Goal: Information Seeking & Learning: Learn about a topic

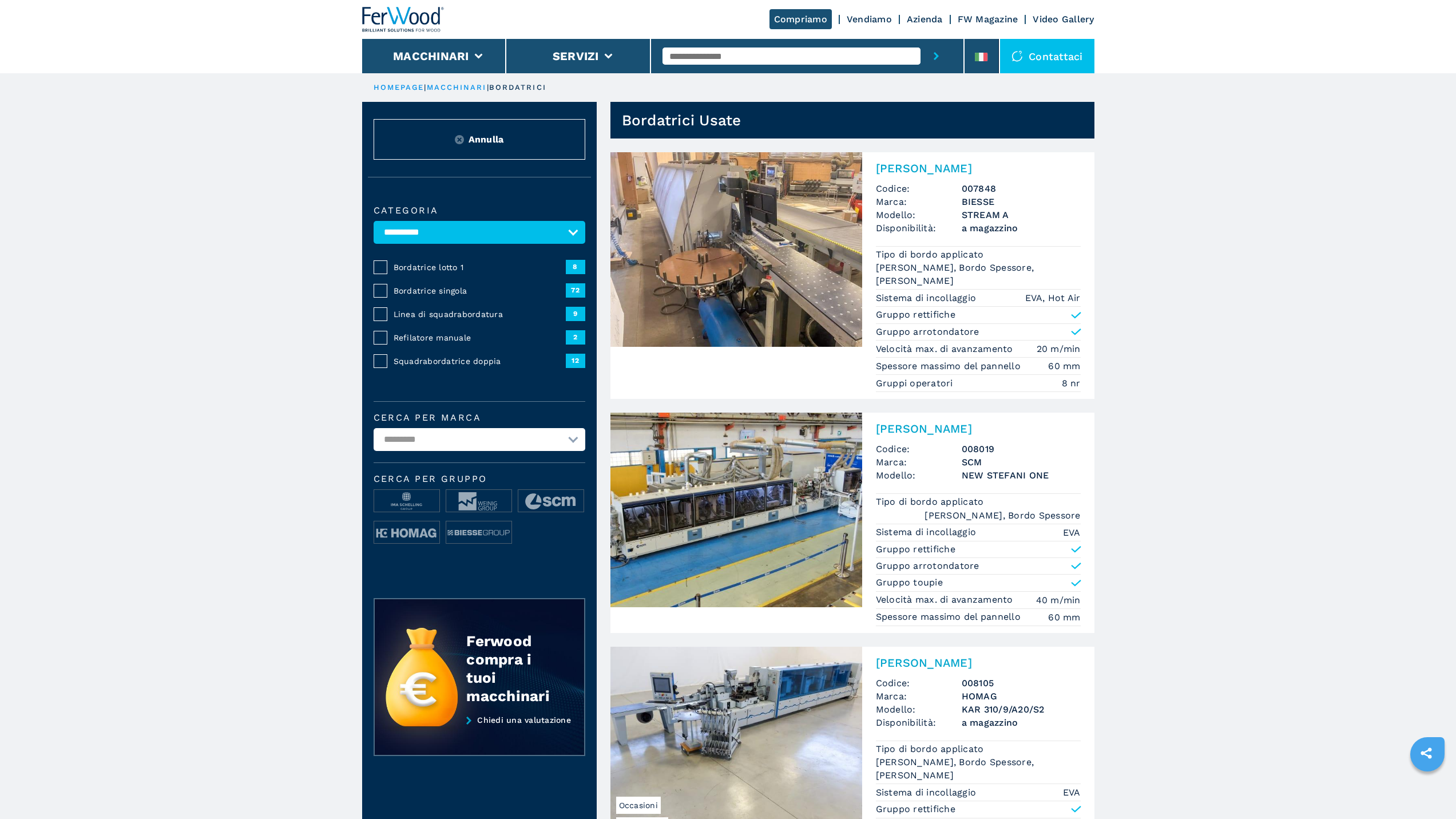
click at [697, 58] on input "text" at bounding box center [791, 56] width 258 height 17
type input "******"
click at [921, 39] on button "submit-button" at bounding box center [937, 55] width 32 height 34
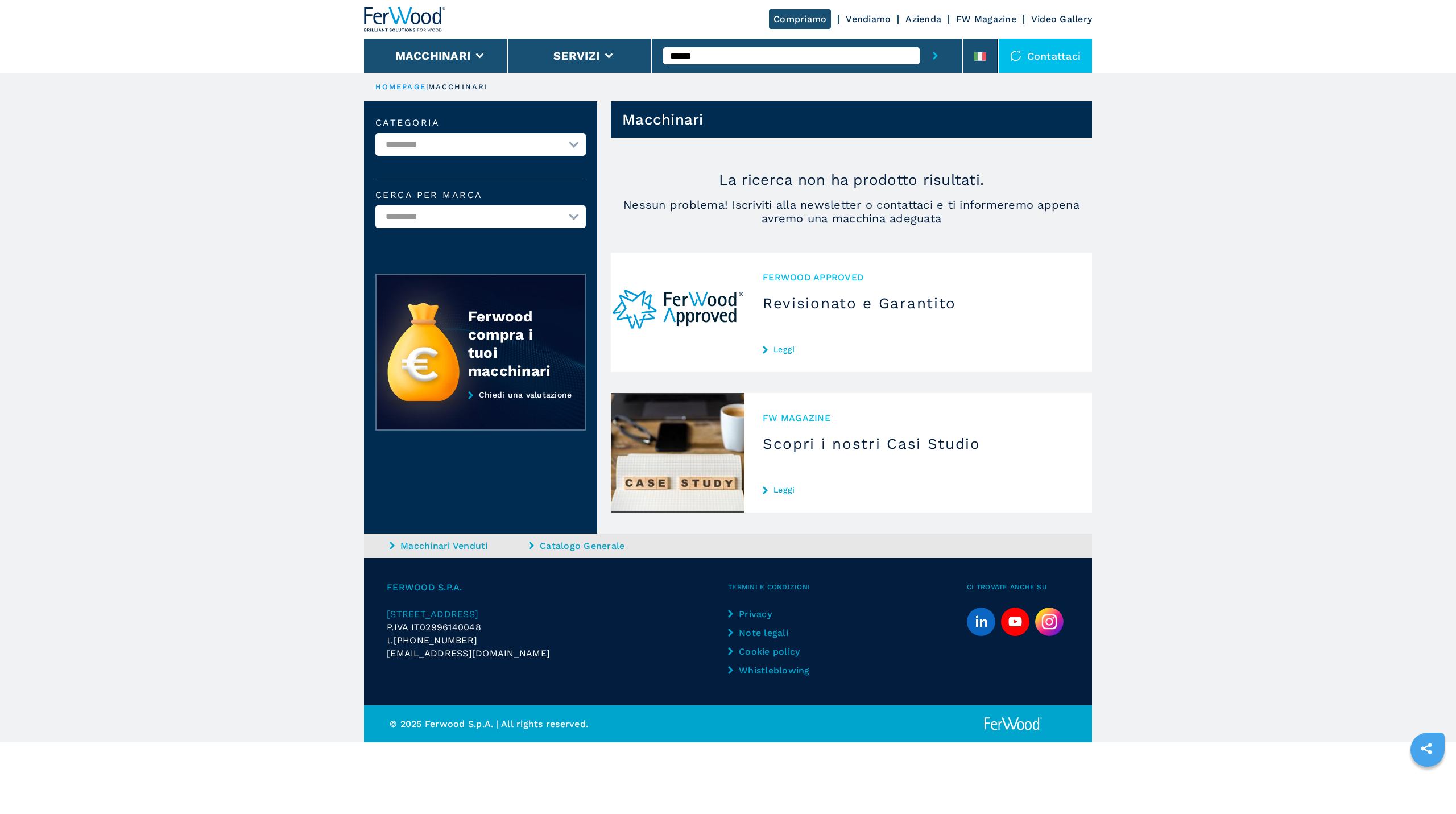
click at [679, 53] on input "******" at bounding box center [791, 56] width 257 height 17
click at [919, 38] on button "submit-button" at bounding box center [935, 55] width 32 height 34
click at [710, 55] on input "****" at bounding box center [791, 56] width 257 height 17
type input "****"
click at [919, 38] on button "submit-button" at bounding box center [935, 55] width 32 height 34
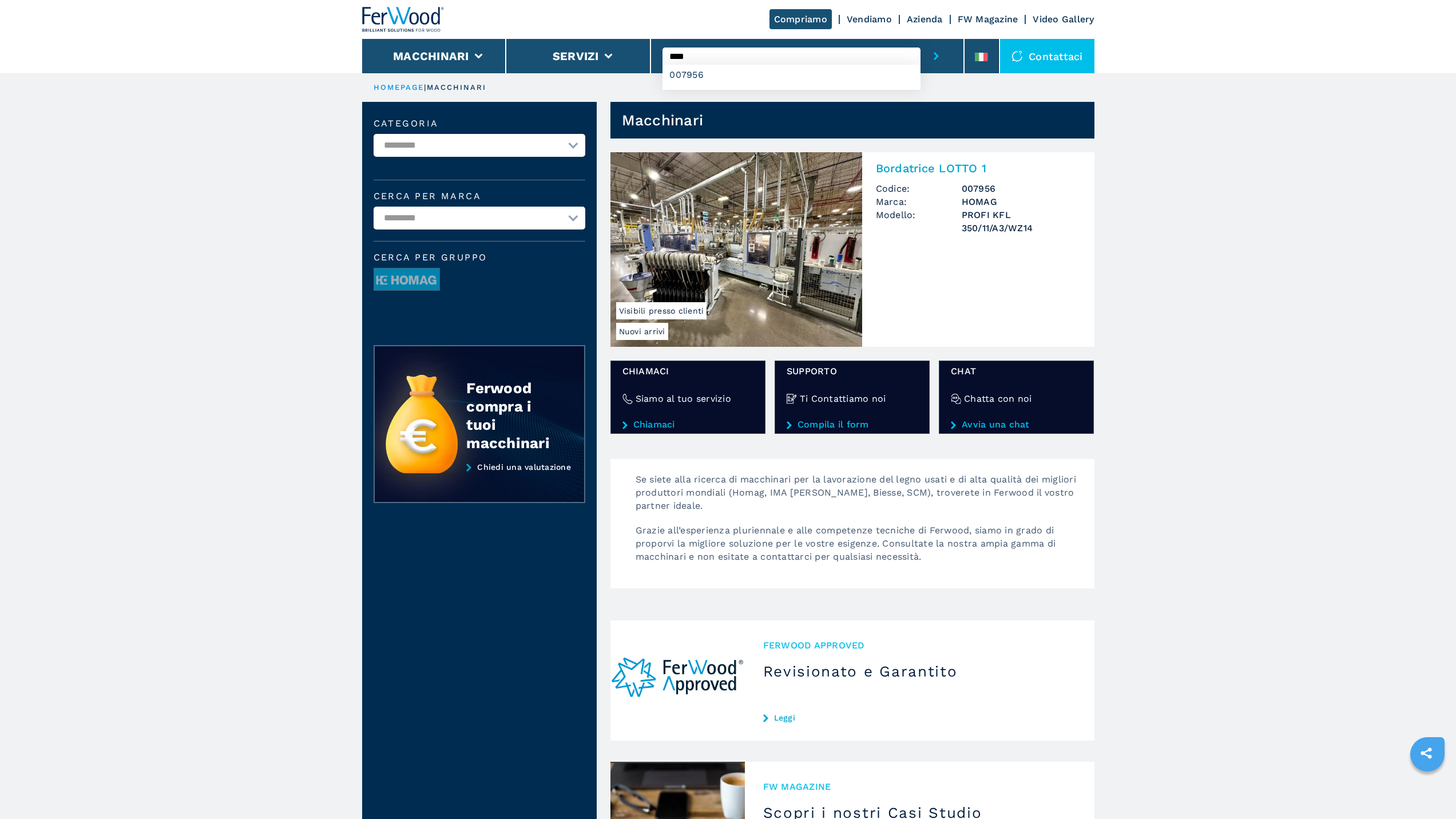
click at [774, 243] on img at bounding box center [736, 249] width 252 height 195
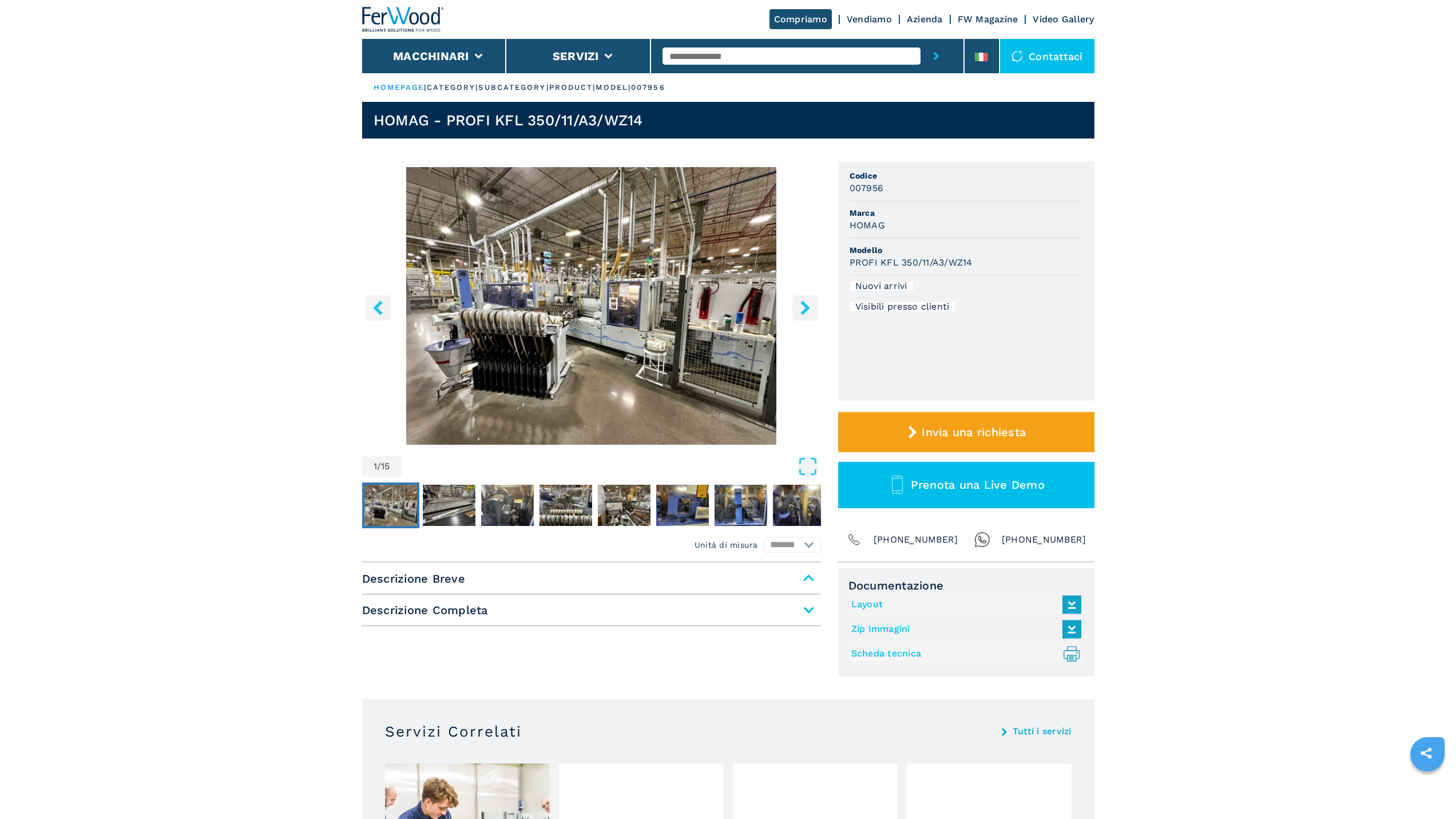
click at [656, 347] on img "Go to Slide 1" at bounding box center [591, 306] width 459 height 278
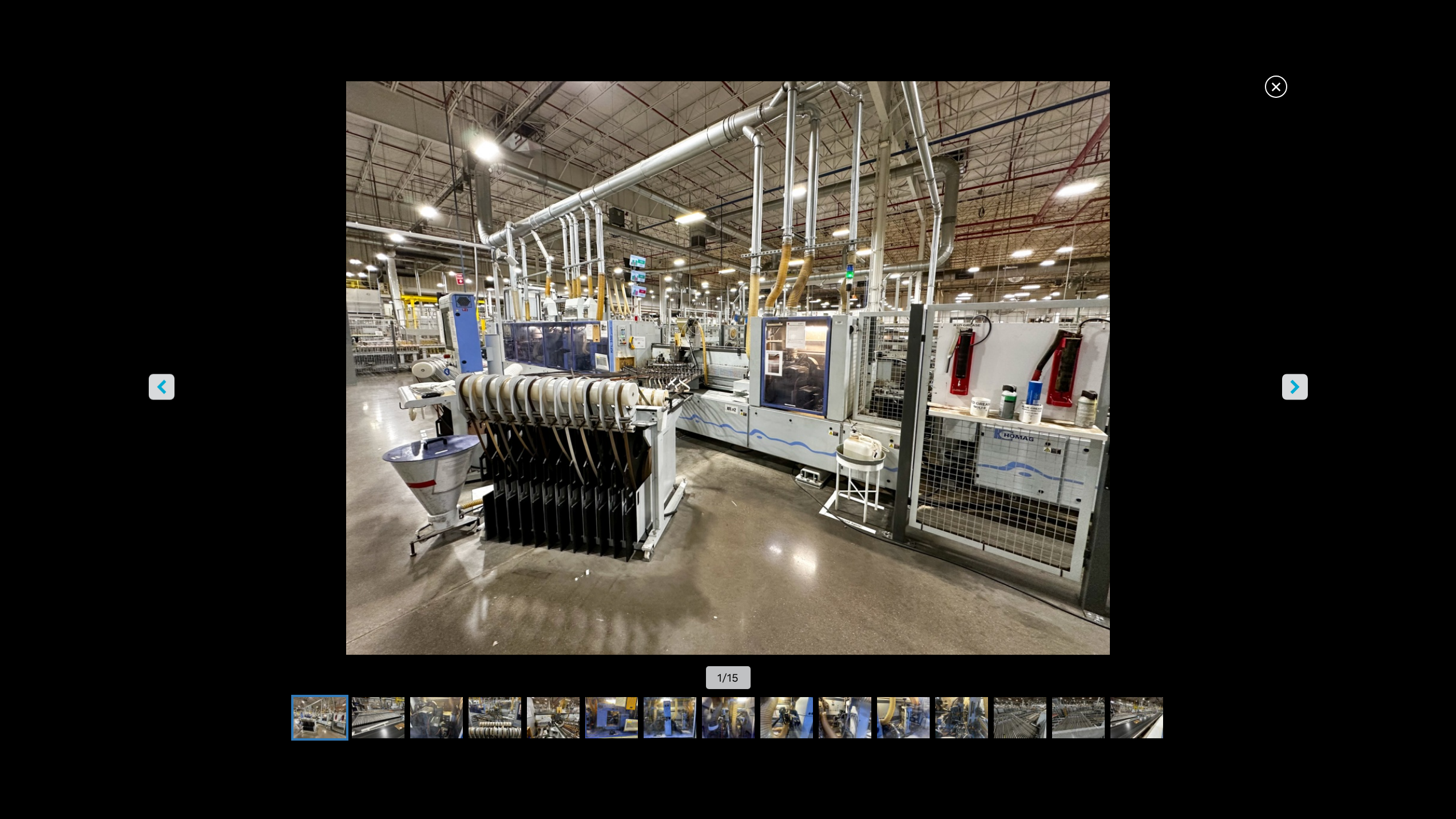
click at [1290, 390] on icon "right-button" at bounding box center [1295, 386] width 14 height 14
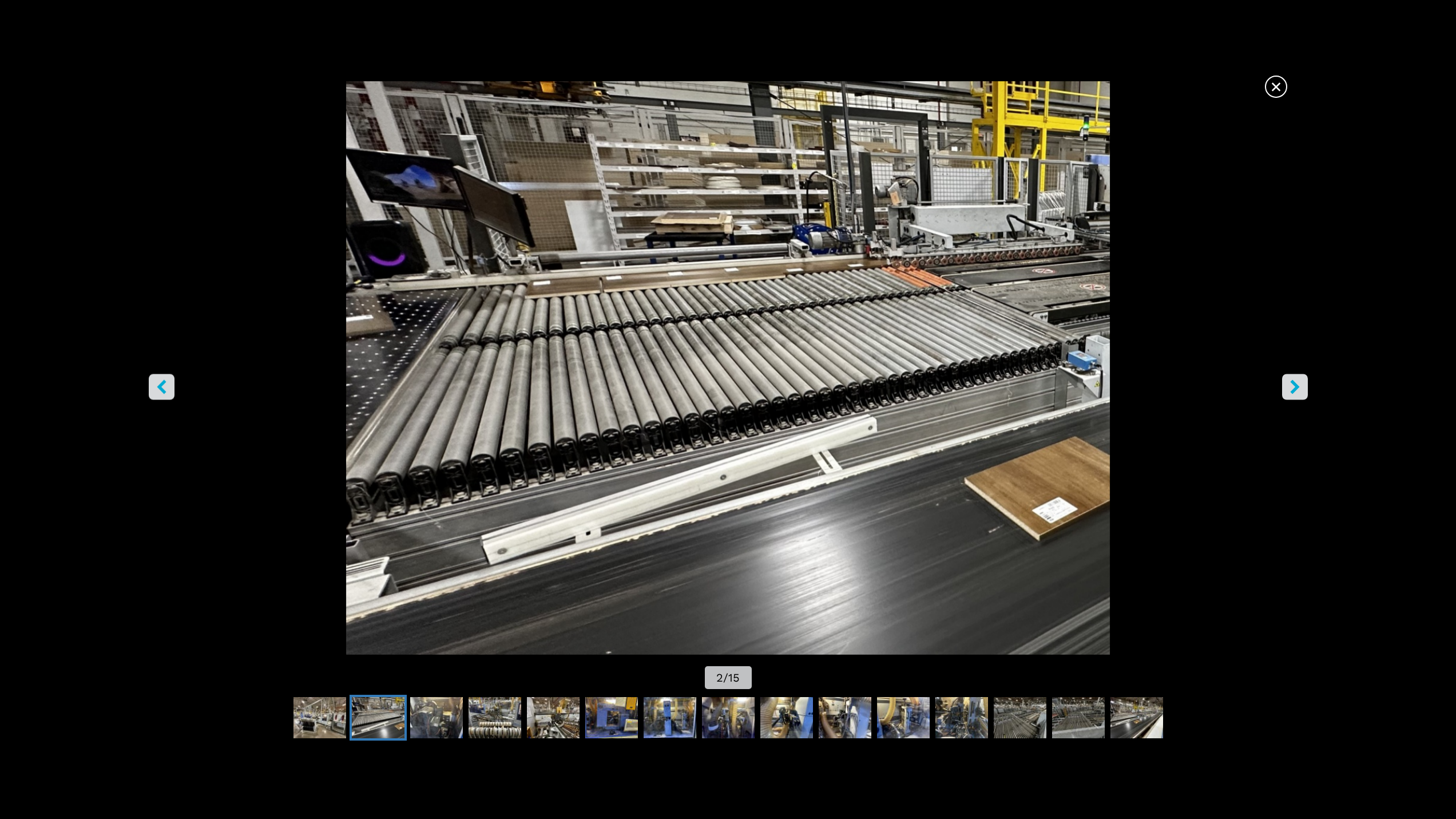
click at [1290, 390] on icon "right-button" at bounding box center [1295, 386] width 14 height 14
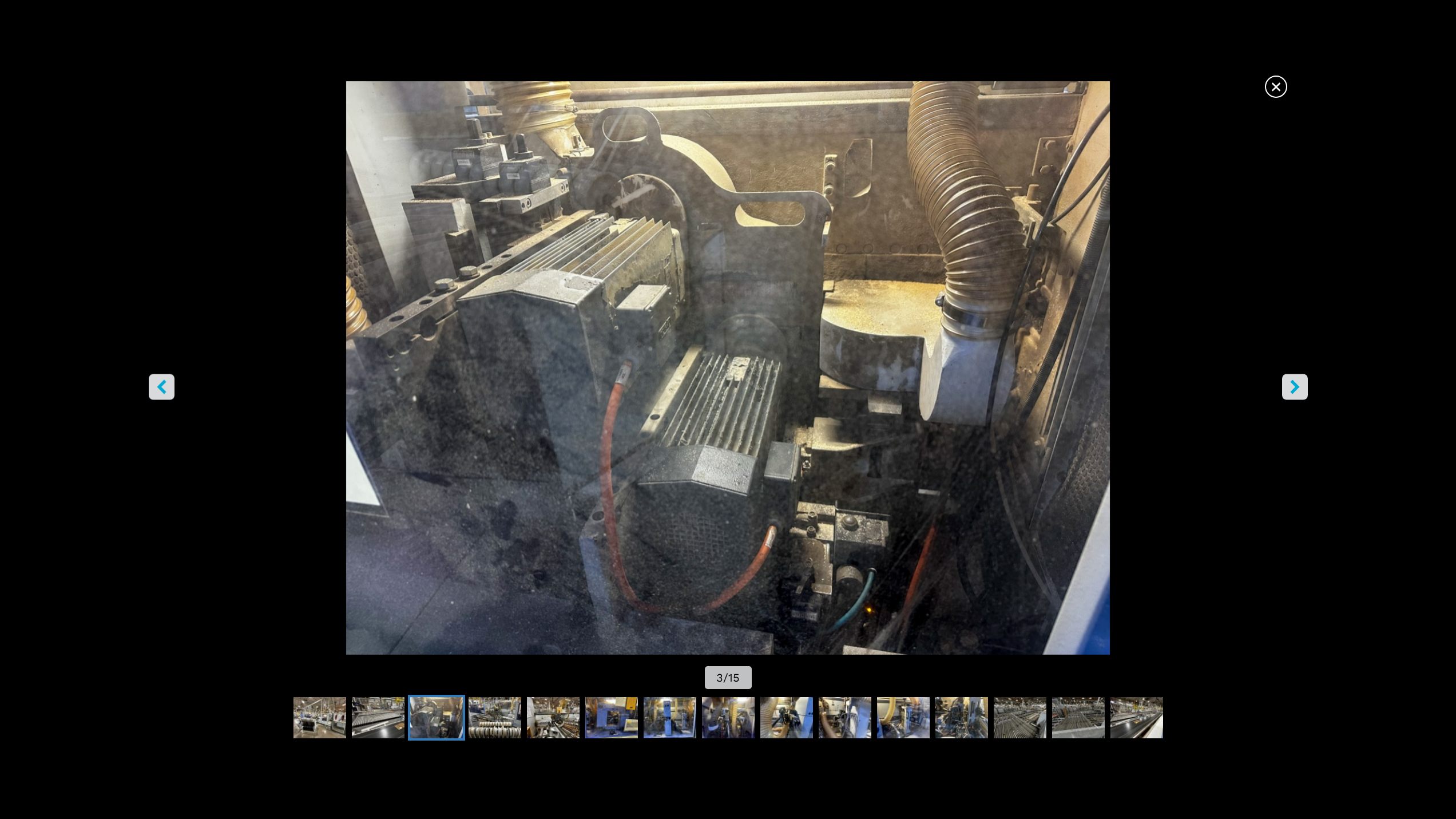
click at [1290, 390] on icon "right-button" at bounding box center [1295, 386] width 14 height 14
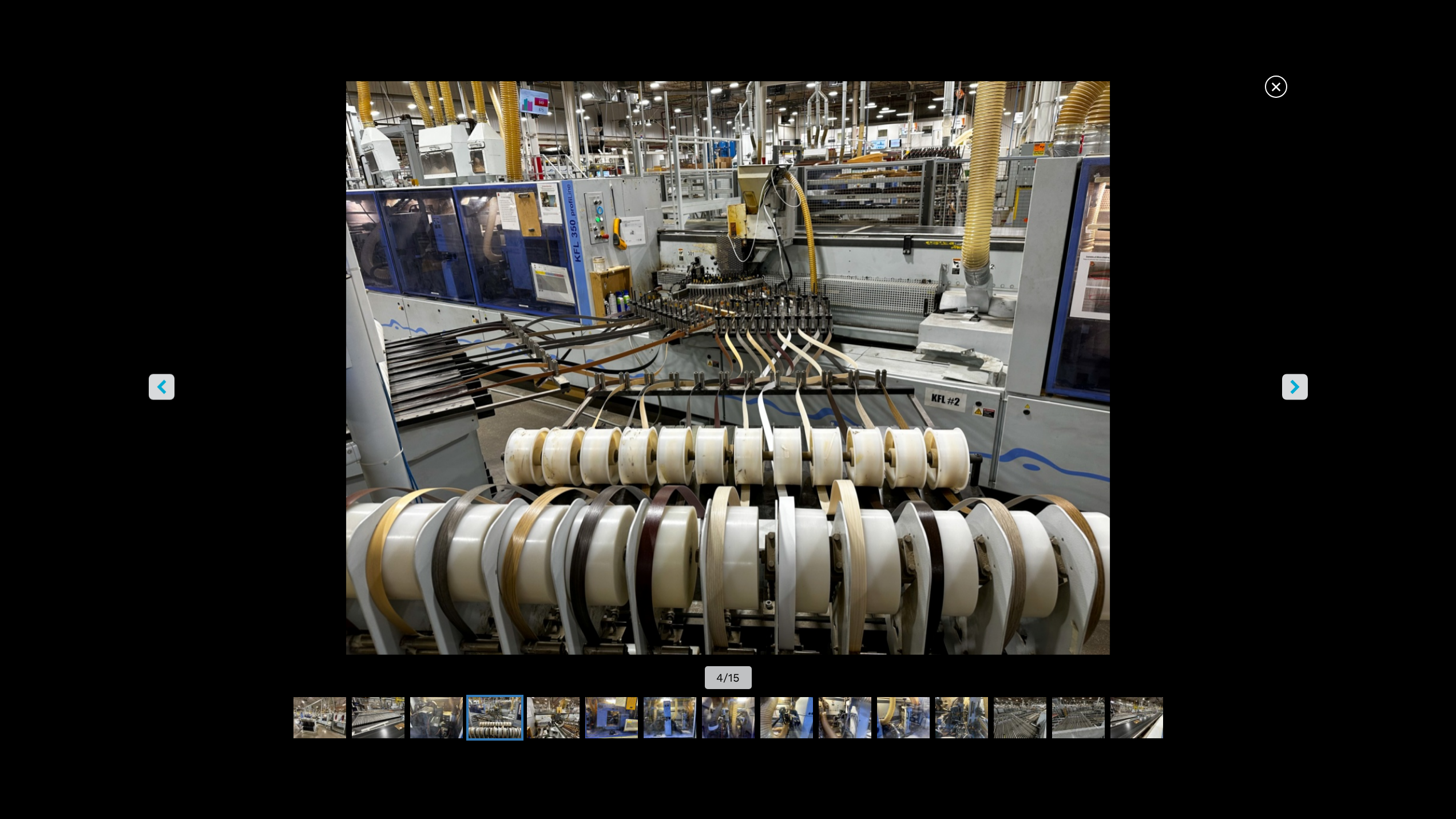
click at [1290, 390] on icon "right-button" at bounding box center [1295, 386] width 14 height 14
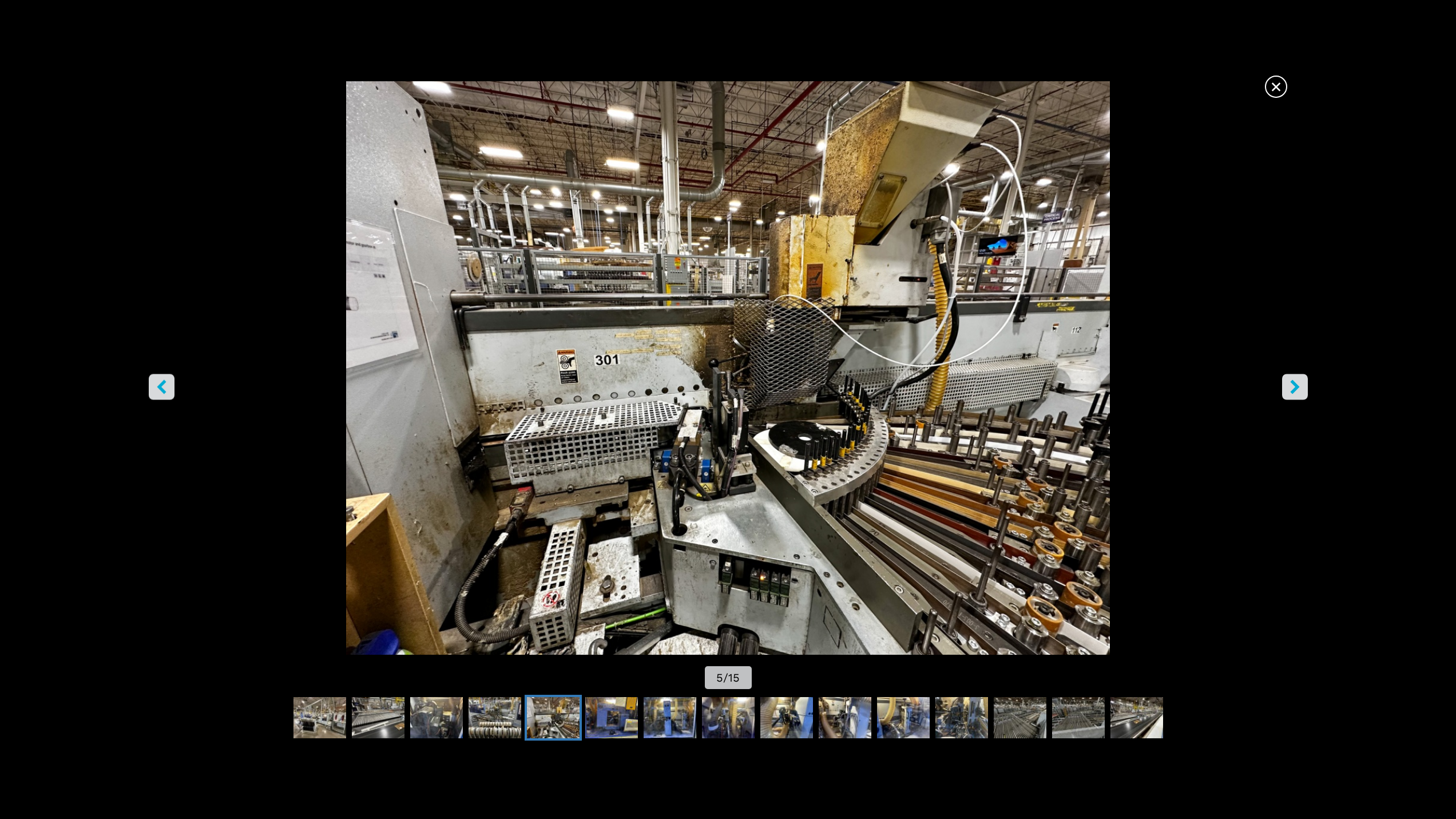
click at [1290, 390] on icon "right-button" at bounding box center [1295, 386] width 14 height 14
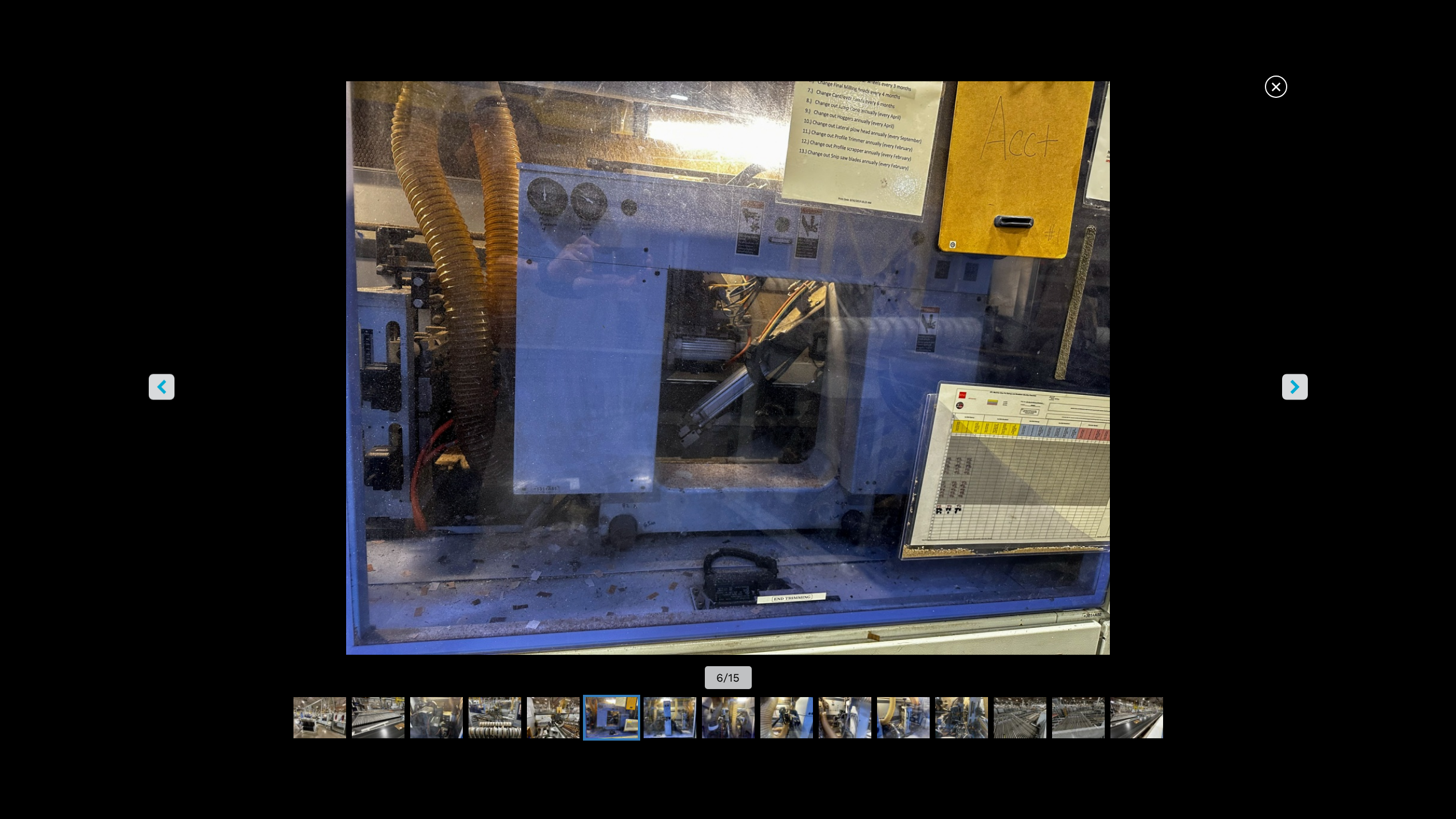
click at [1290, 390] on icon "right-button" at bounding box center [1295, 386] width 14 height 14
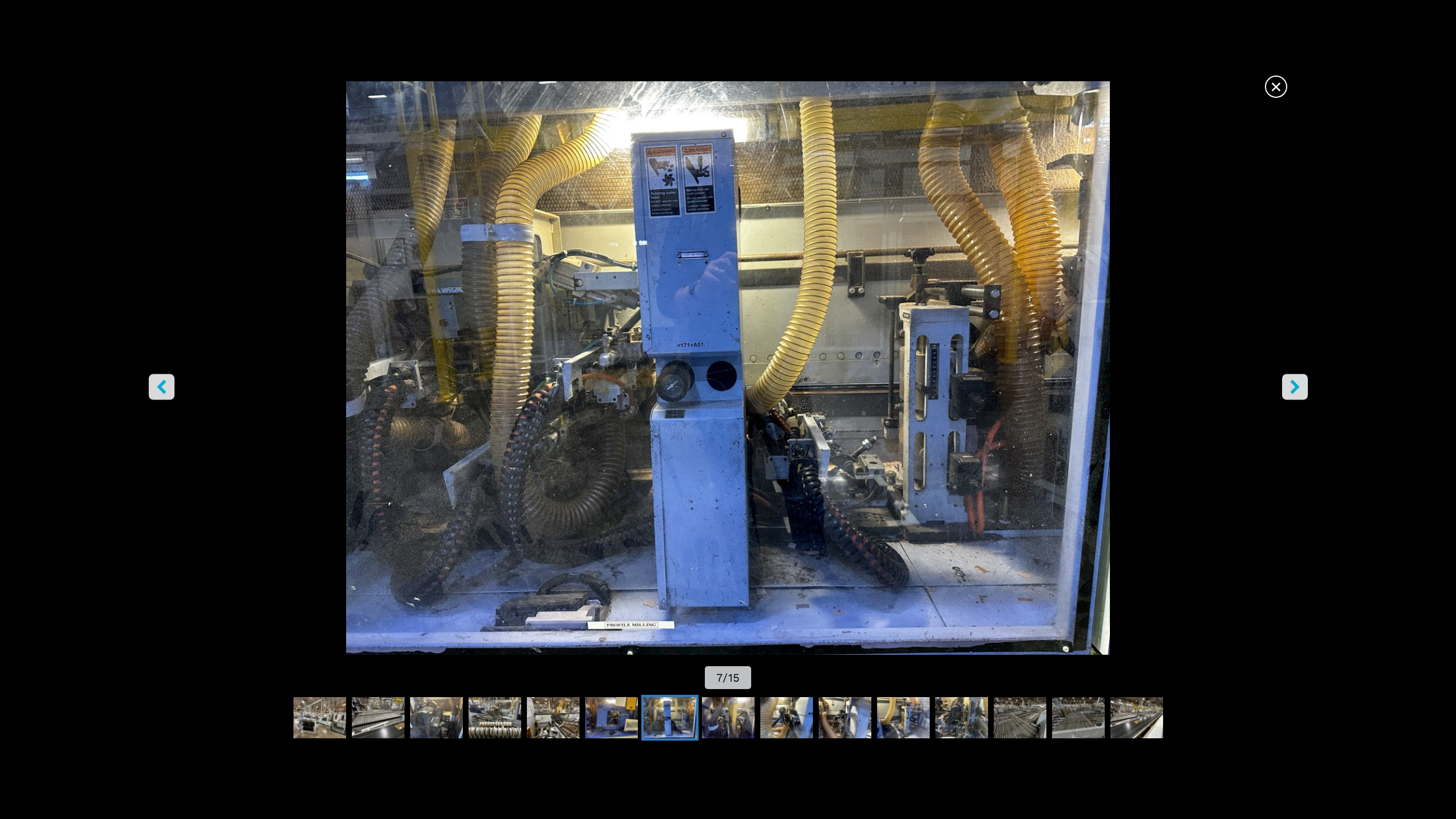
click at [1290, 390] on icon "right-button" at bounding box center [1295, 386] width 14 height 14
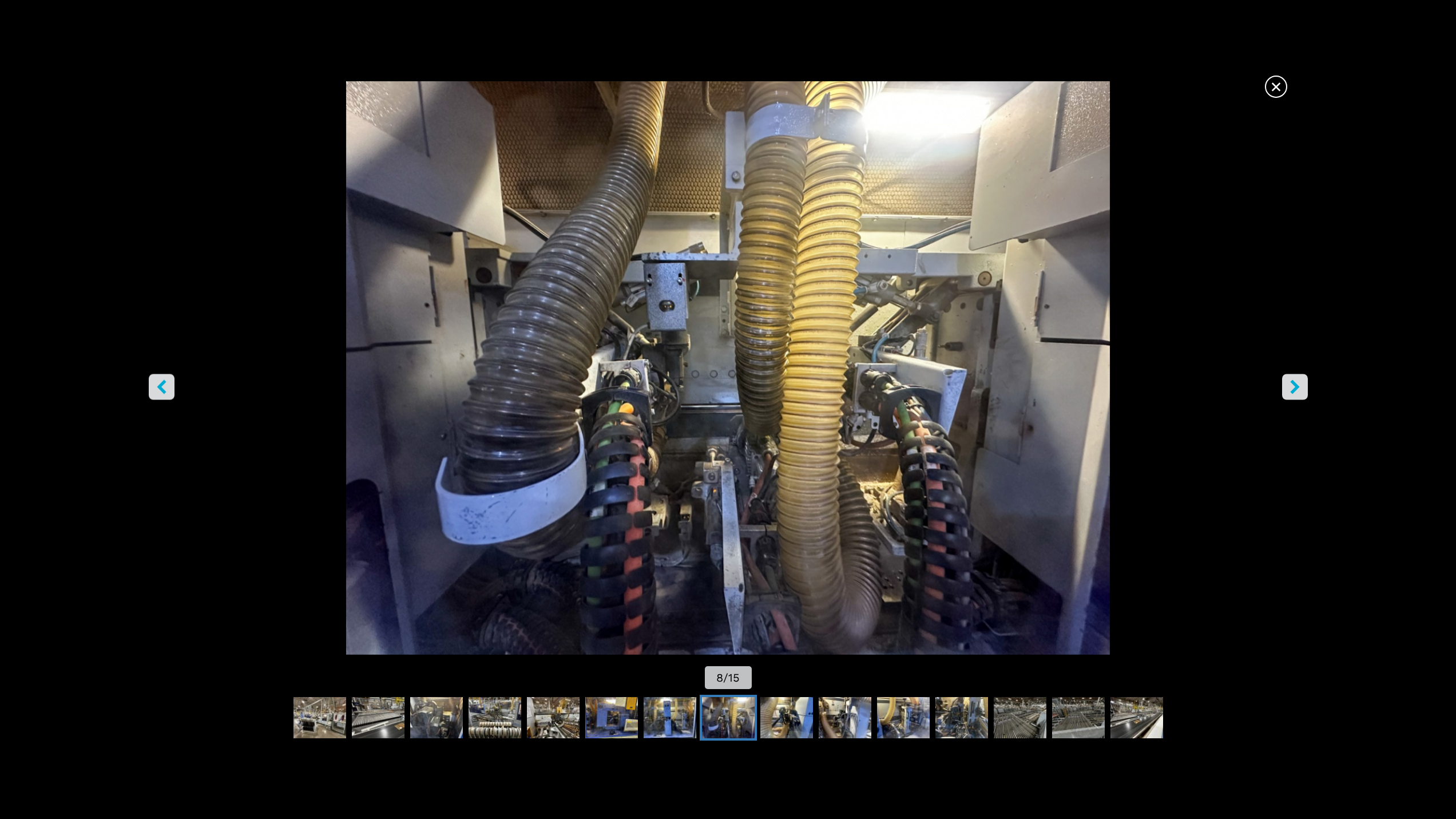
click at [1290, 390] on icon "right-button" at bounding box center [1295, 386] width 14 height 14
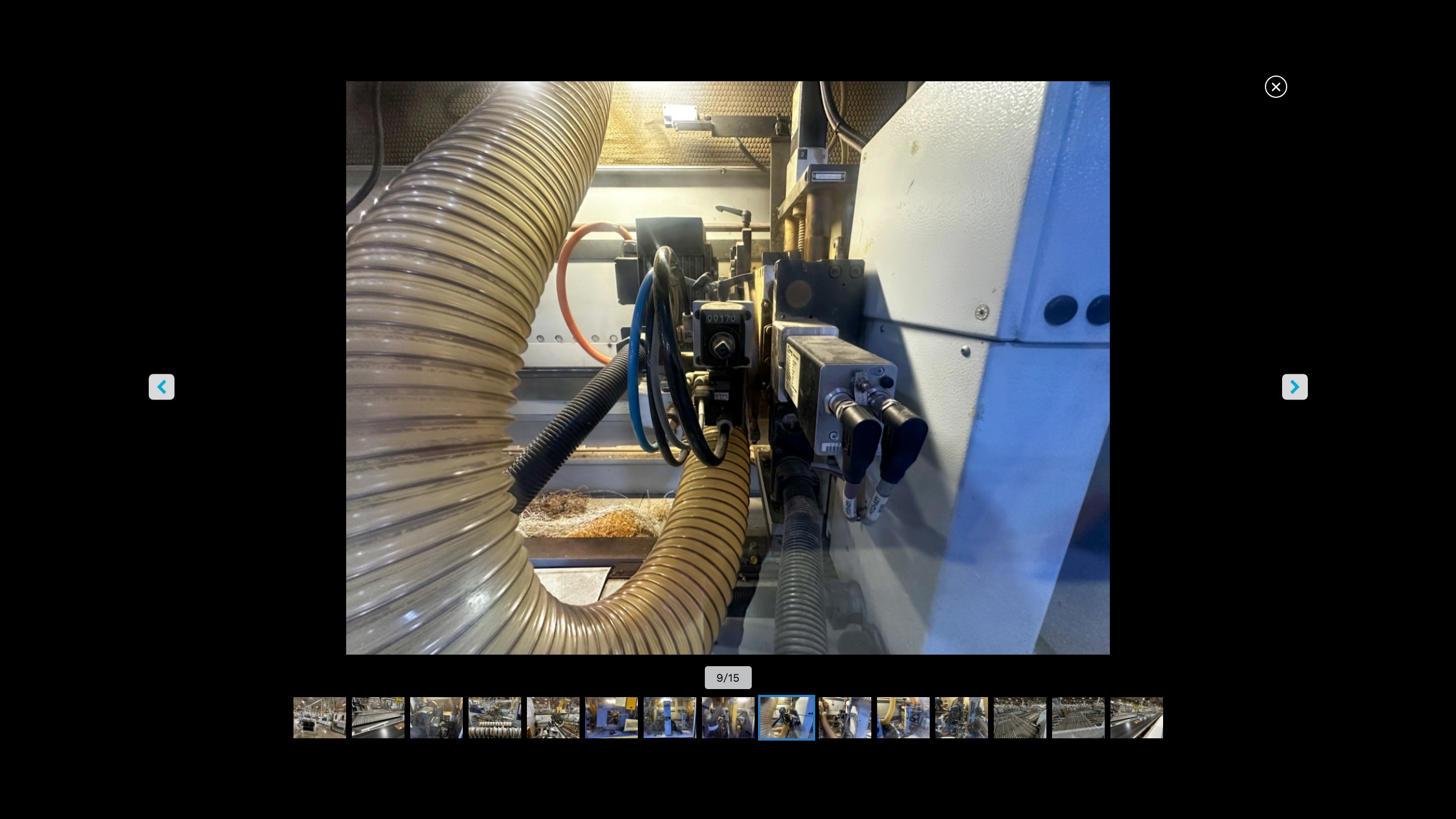
click at [1290, 390] on icon "right-button" at bounding box center [1295, 386] width 14 height 14
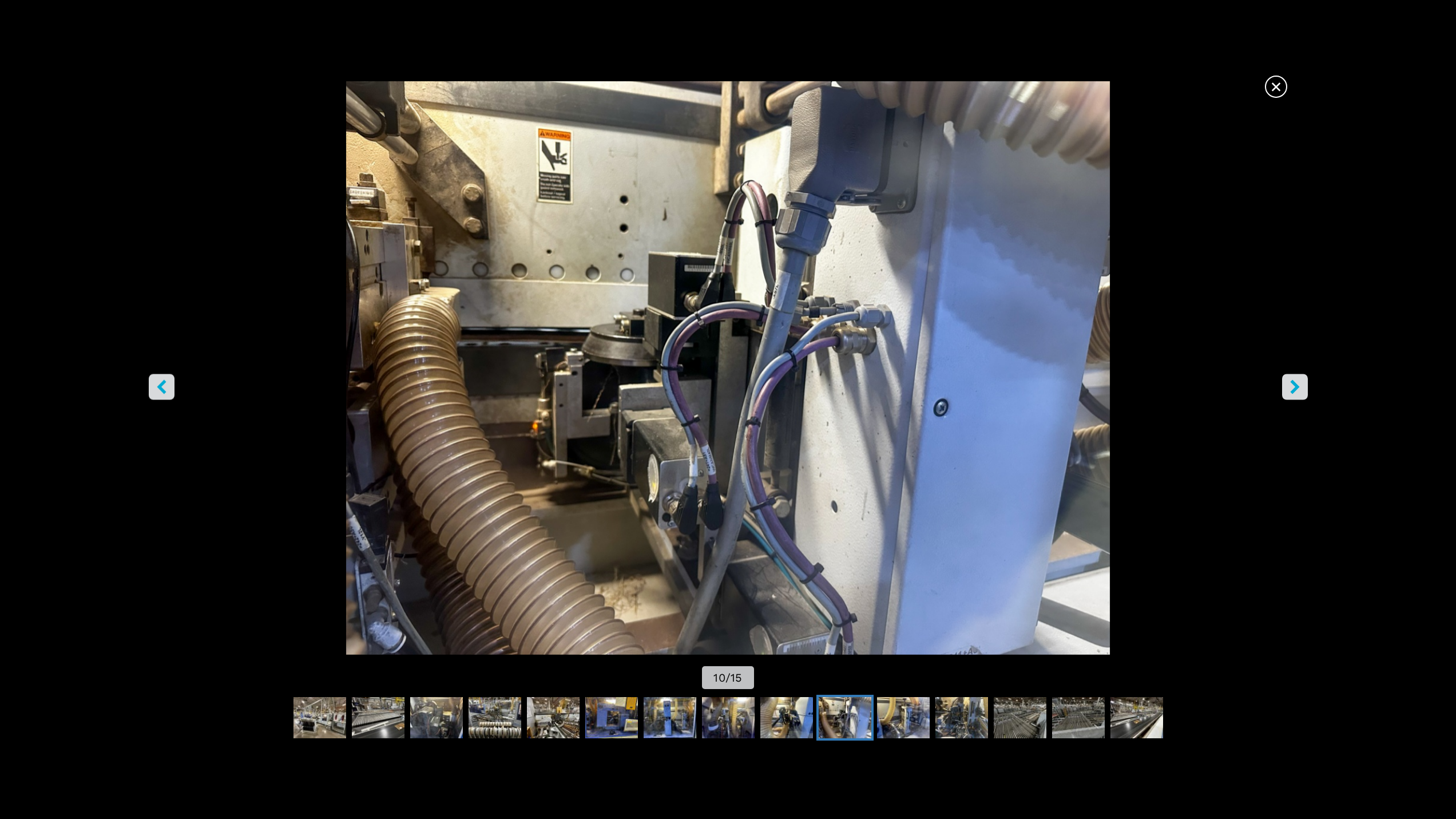
click at [1290, 390] on icon "right-button" at bounding box center [1295, 386] width 14 height 14
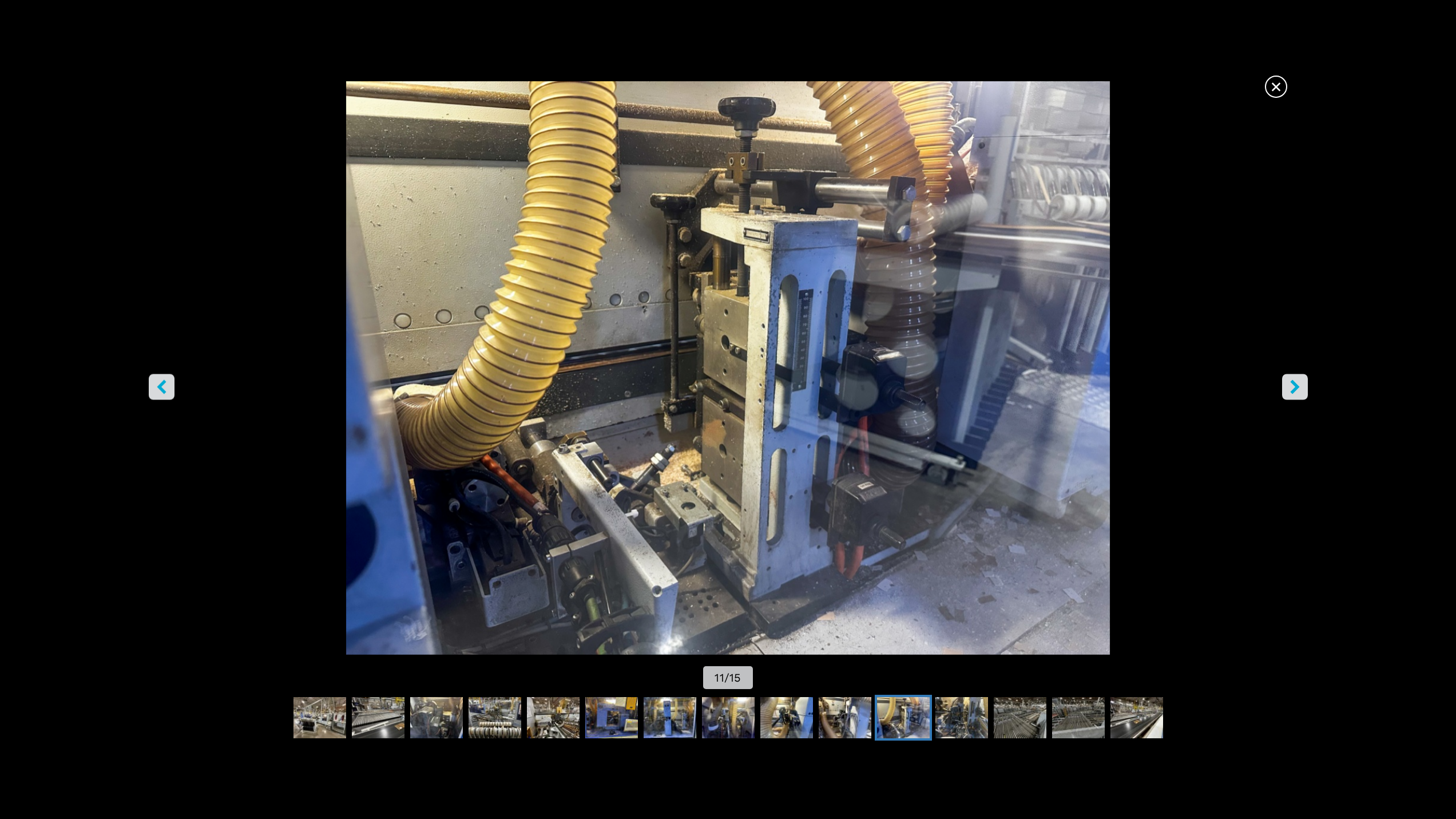
click at [1290, 390] on icon "right-button" at bounding box center [1295, 386] width 14 height 14
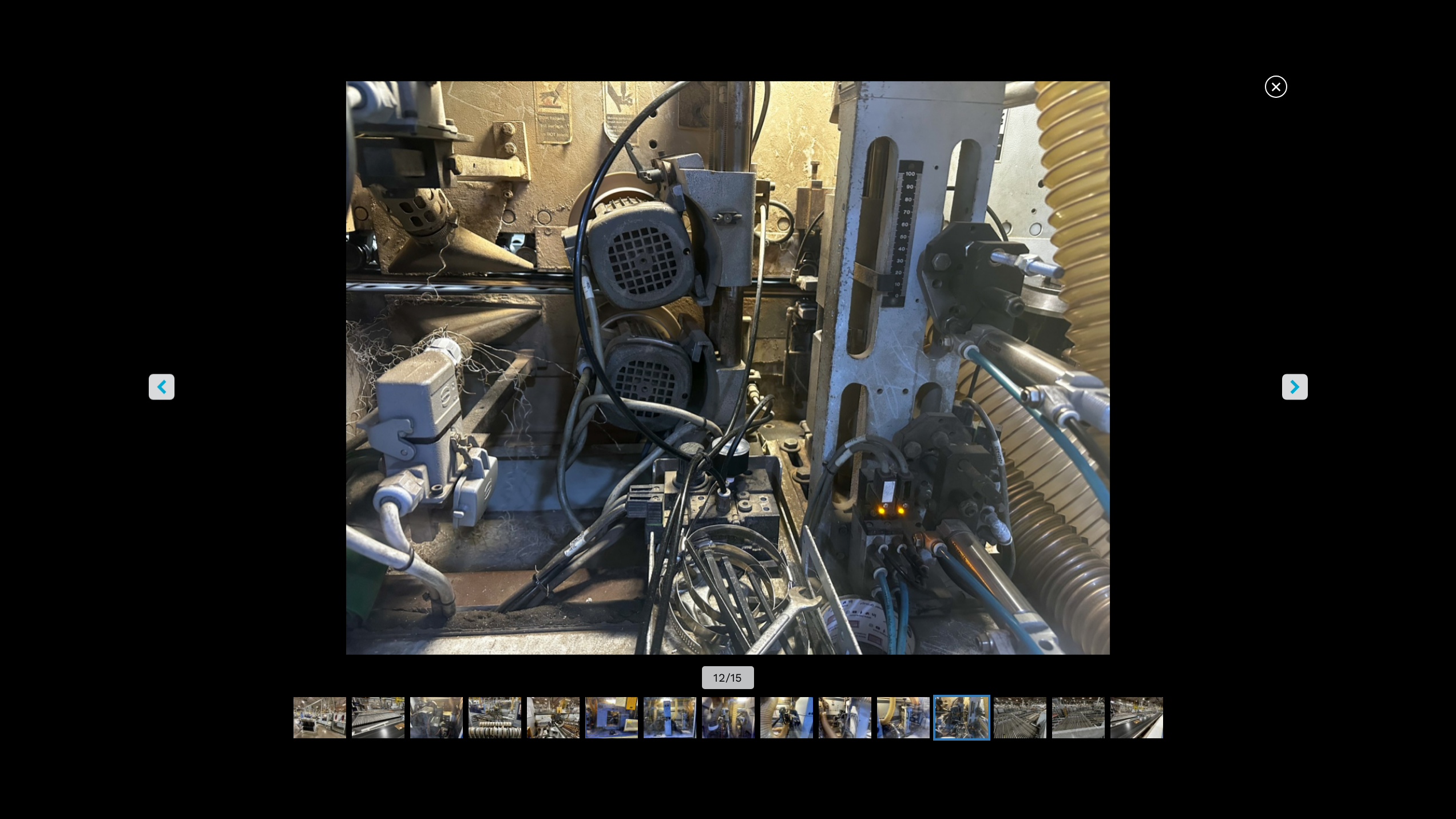
click at [1290, 390] on icon "right-button" at bounding box center [1295, 386] width 14 height 14
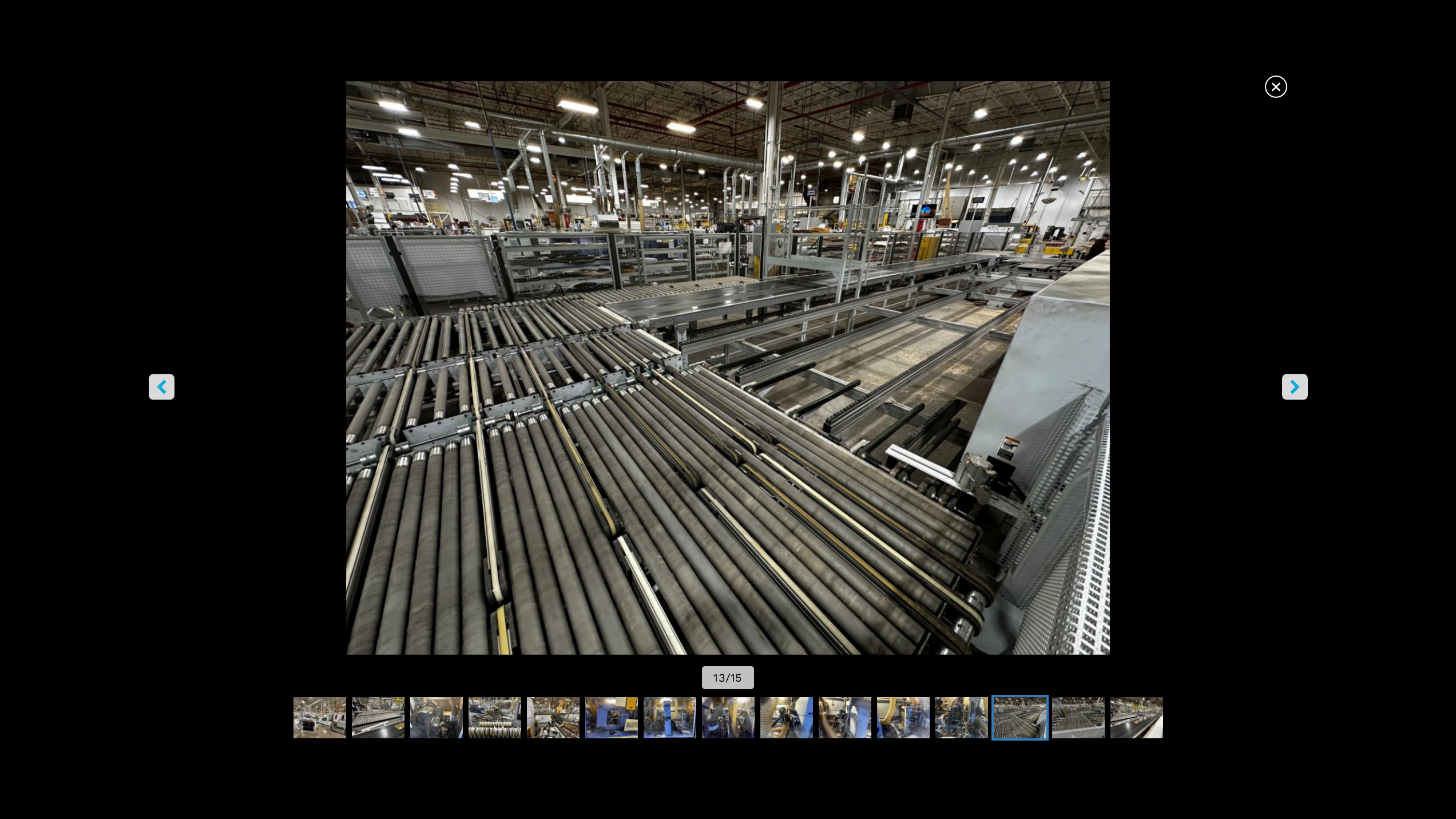
click at [1290, 390] on icon "right-button" at bounding box center [1295, 386] width 14 height 14
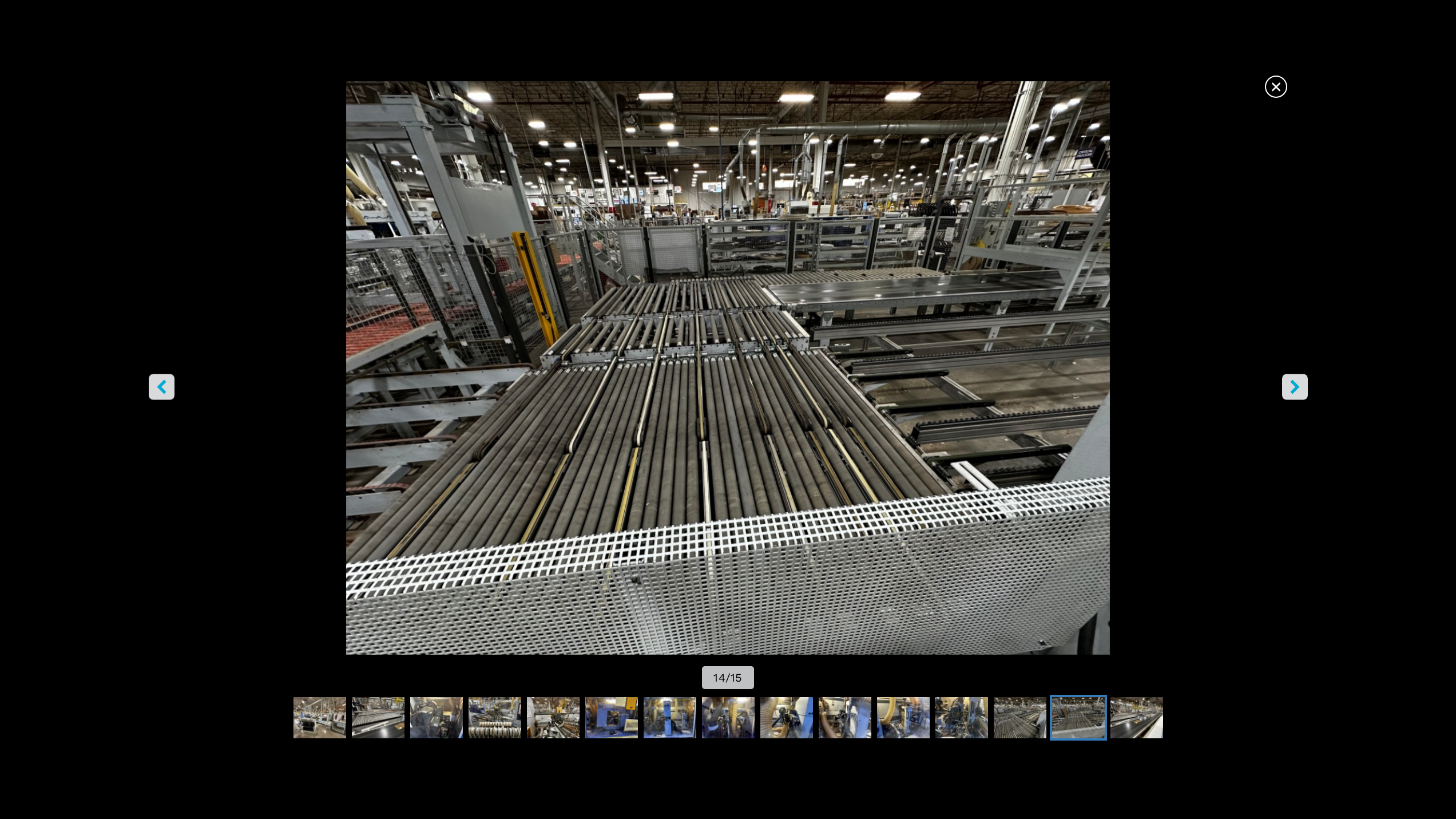
click at [1289, 390] on icon "right-button" at bounding box center [1295, 386] width 14 height 14
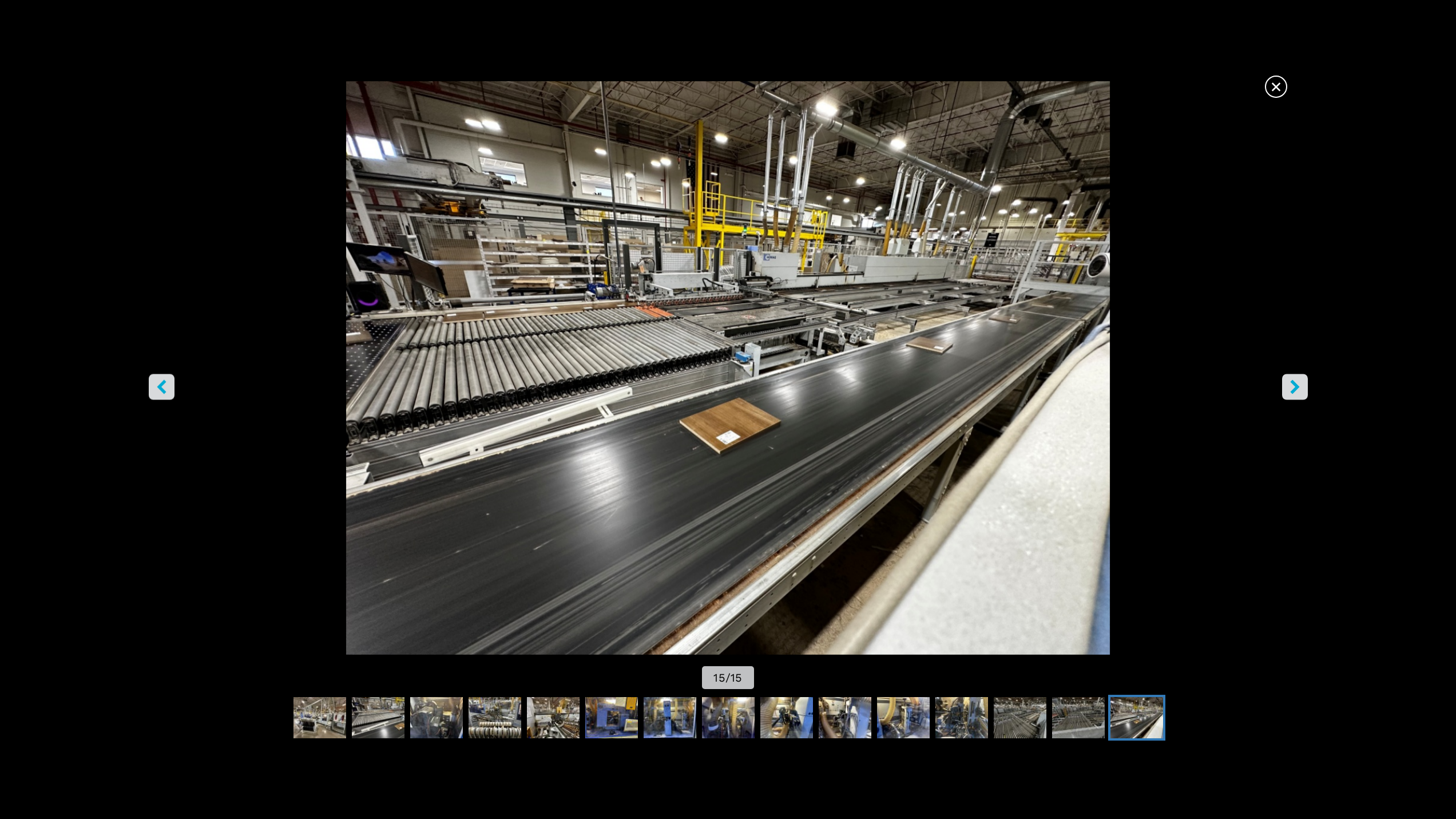
click at [166, 385] on icon "left-button" at bounding box center [161, 386] width 14 height 14
